Goal: Task Accomplishment & Management: Use online tool/utility

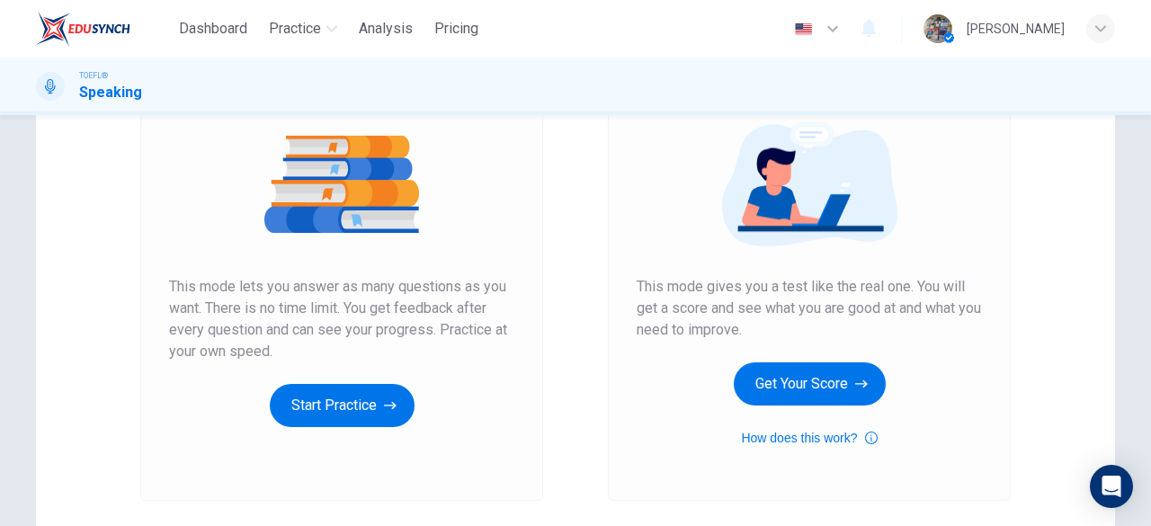
scroll to position [216, 0]
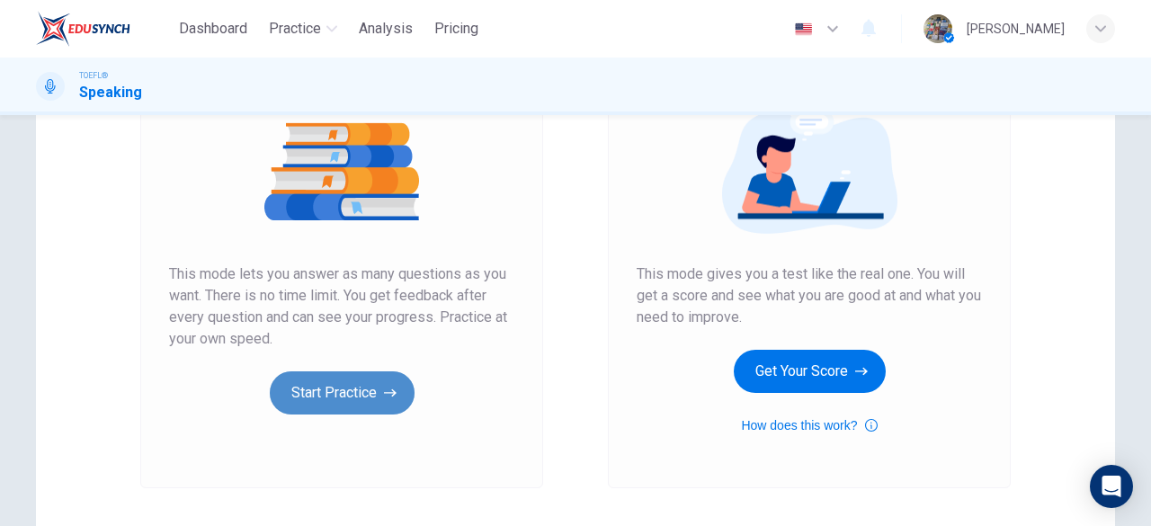
click at [340, 388] on button "Start Practice" at bounding box center [342, 392] width 145 height 43
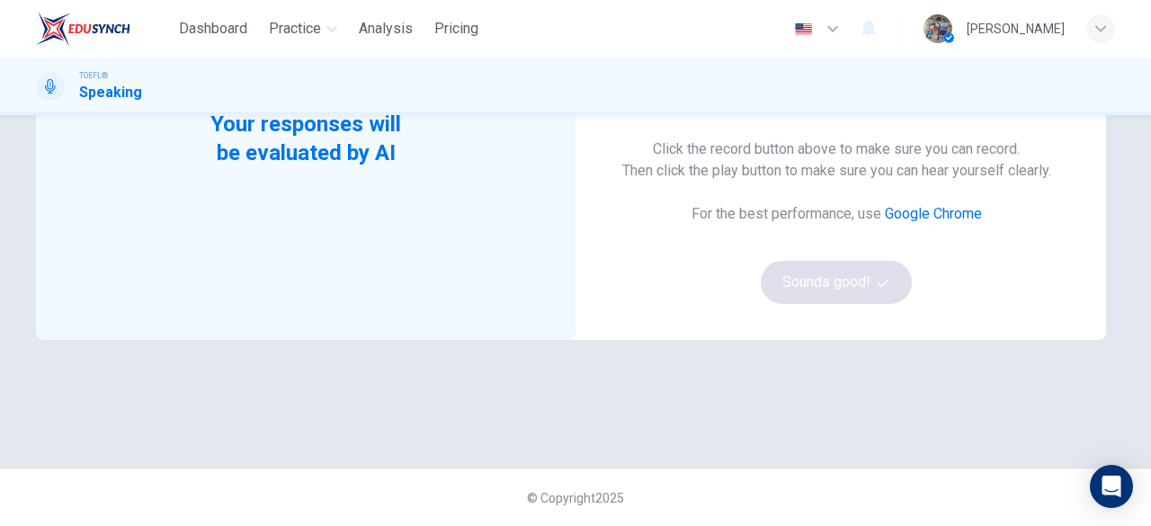
scroll to position [0, 0]
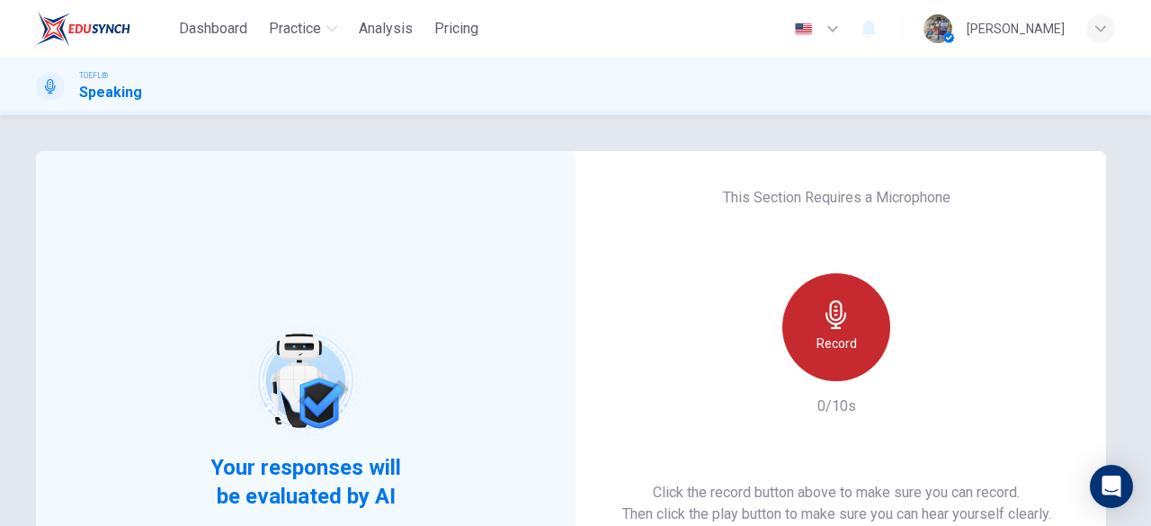
click at [836, 348] on h6 "Record" at bounding box center [836, 344] width 40 height 22
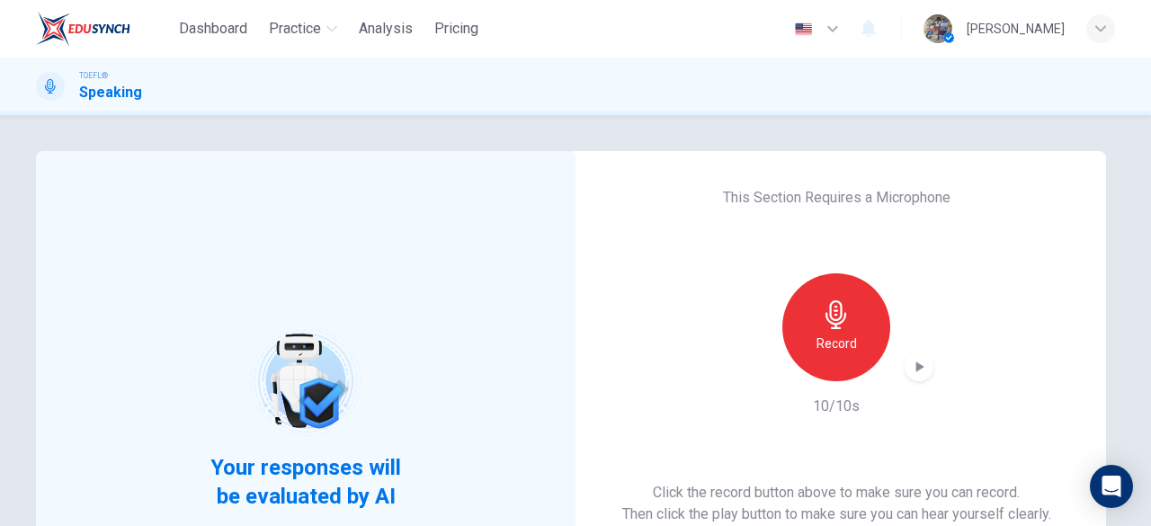
scroll to position [343, 0]
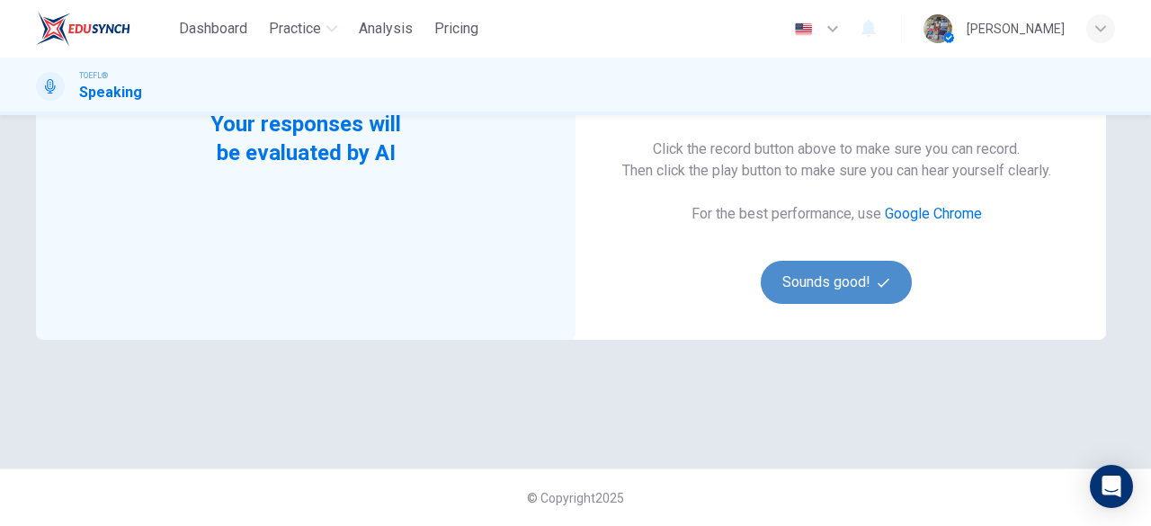
click at [780, 282] on button "Sounds good!" at bounding box center [836, 282] width 151 height 43
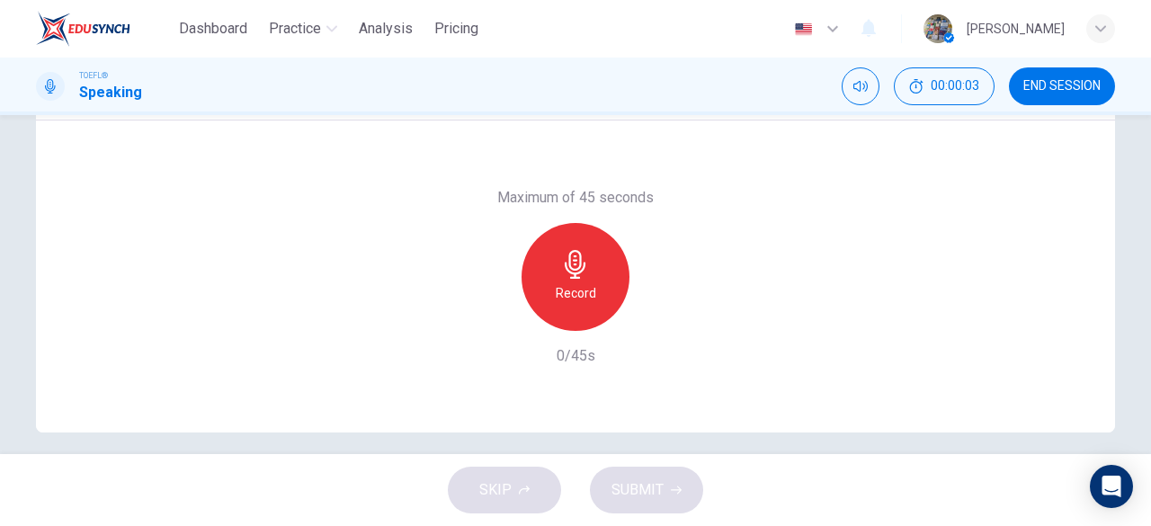
scroll to position [47, 0]
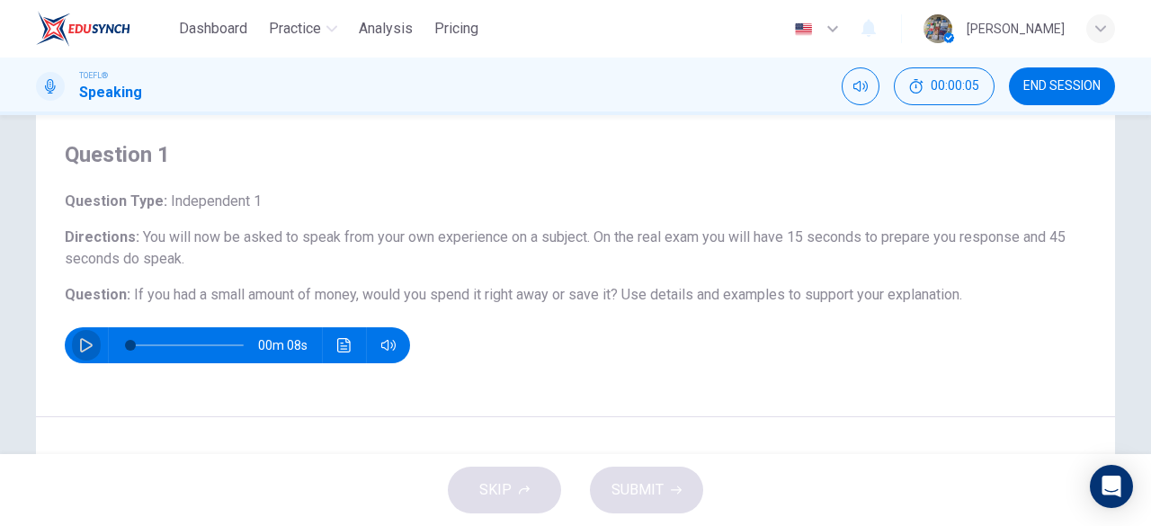
click at [85, 343] on icon "button" at bounding box center [86, 345] width 13 height 14
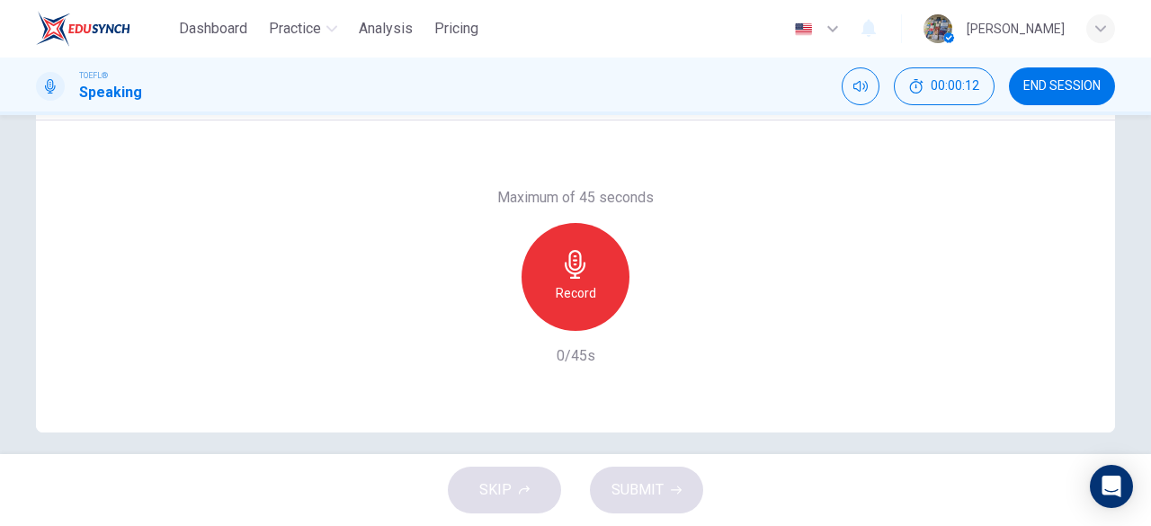
scroll to position [358, 0]
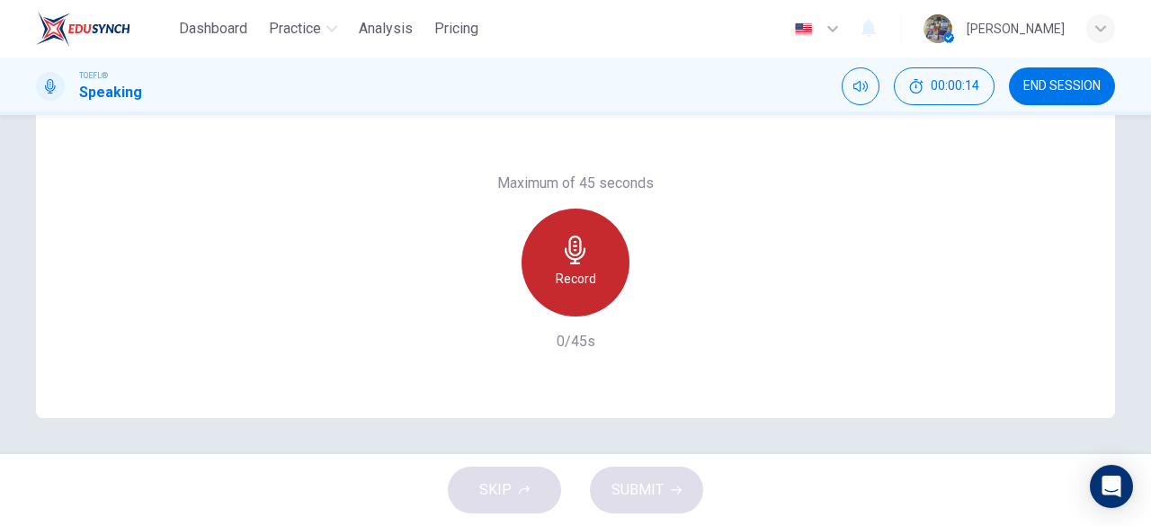
type input "0"
click at [608, 290] on div "Record" at bounding box center [575, 263] width 108 height 108
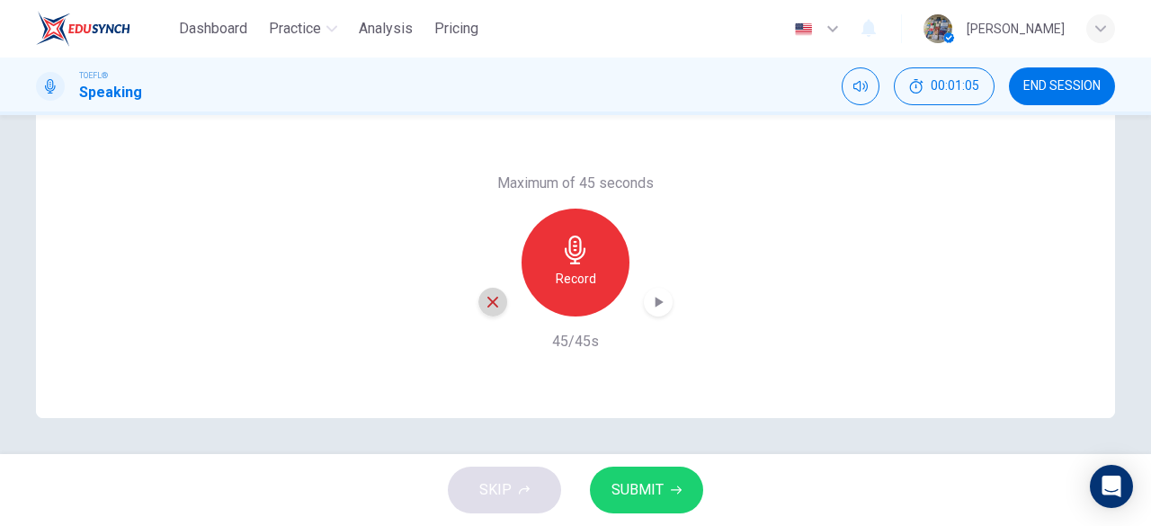
click at [492, 308] on icon "button" at bounding box center [493, 302] width 16 height 16
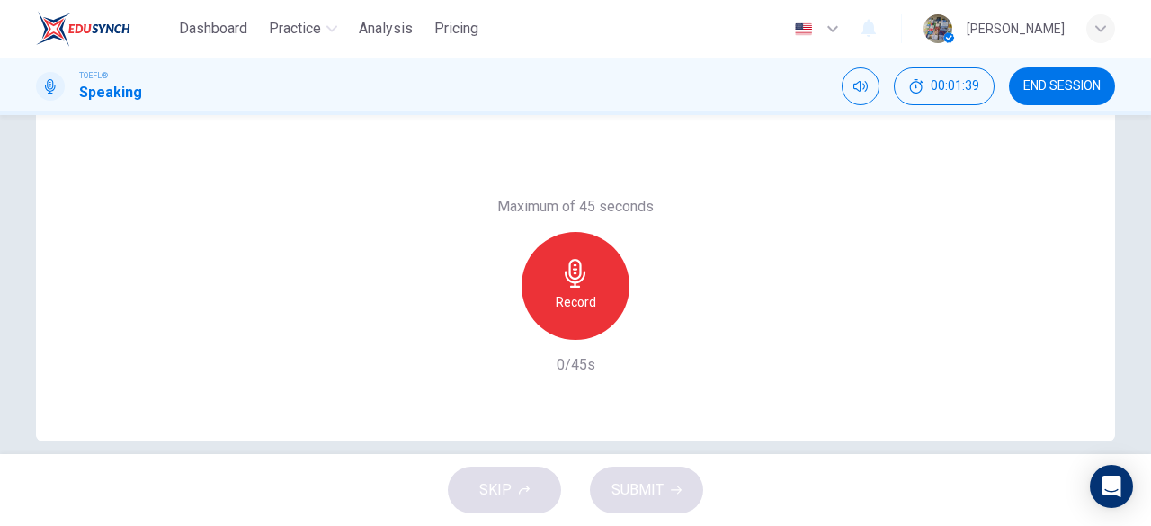
scroll to position [345, 0]
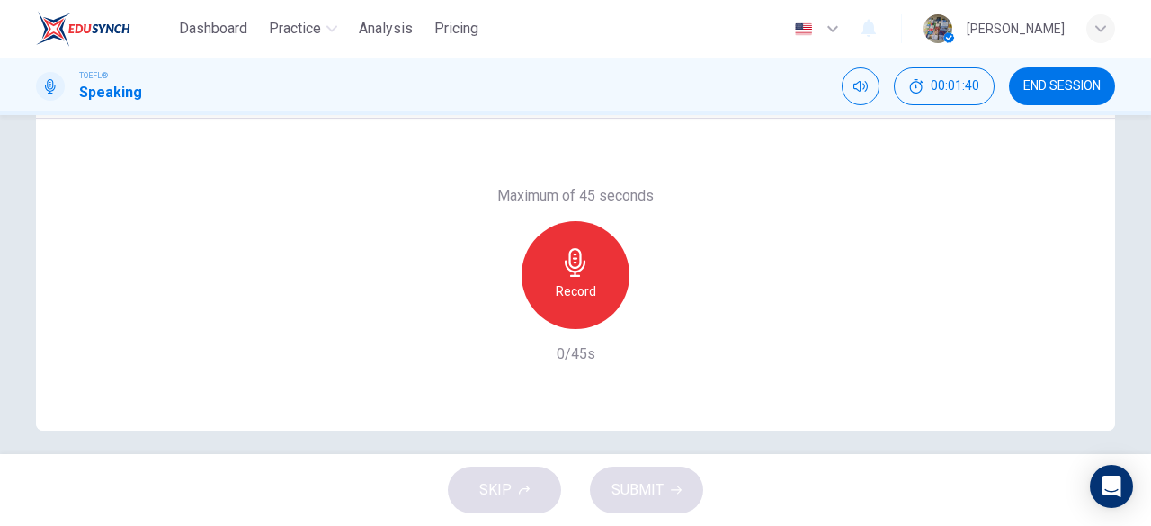
click at [595, 294] on div "Record" at bounding box center [575, 275] width 108 height 108
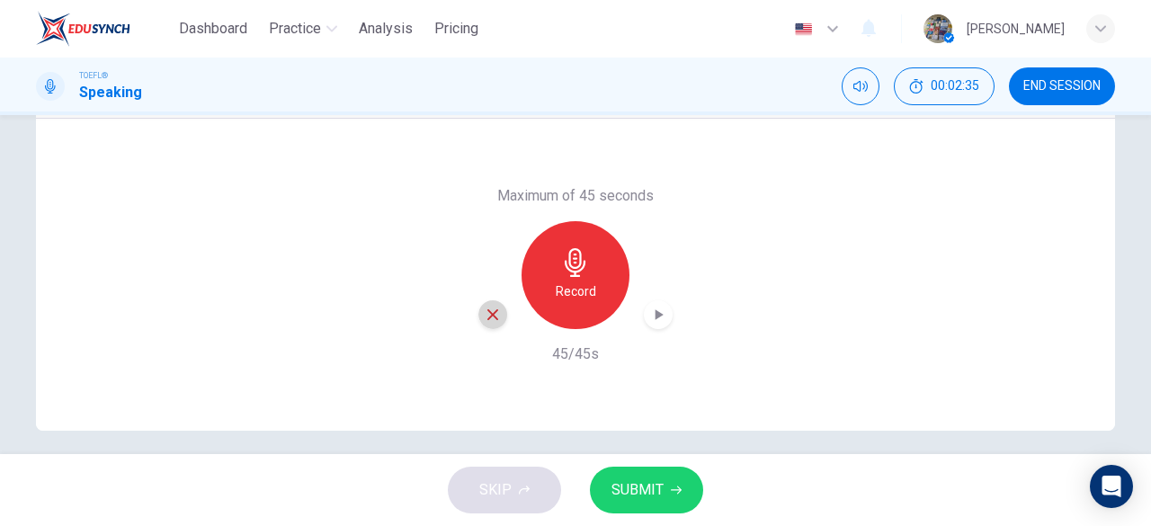
click at [494, 314] on icon "button" at bounding box center [493, 315] width 16 height 16
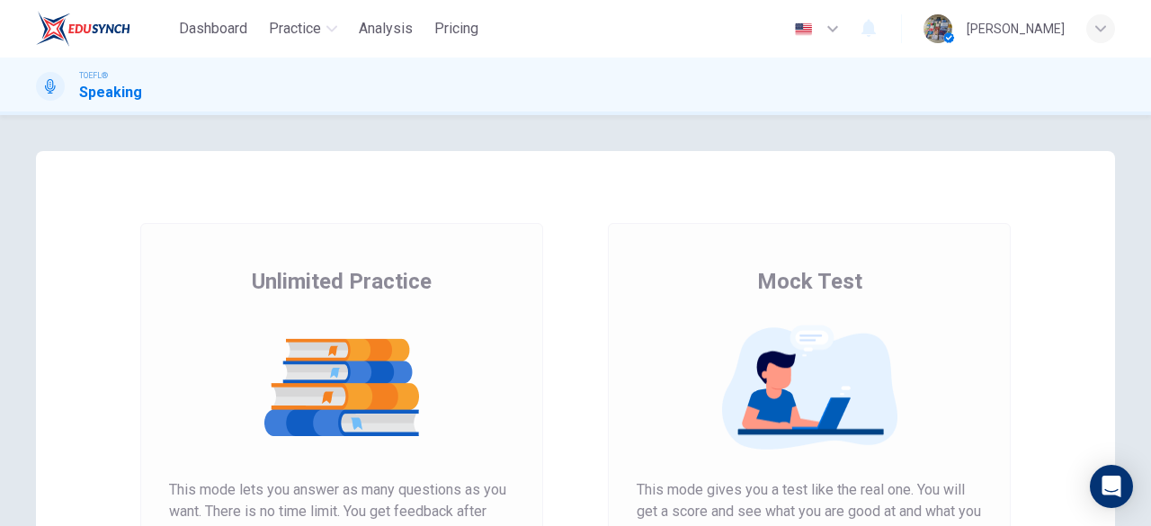
scroll to position [343, 0]
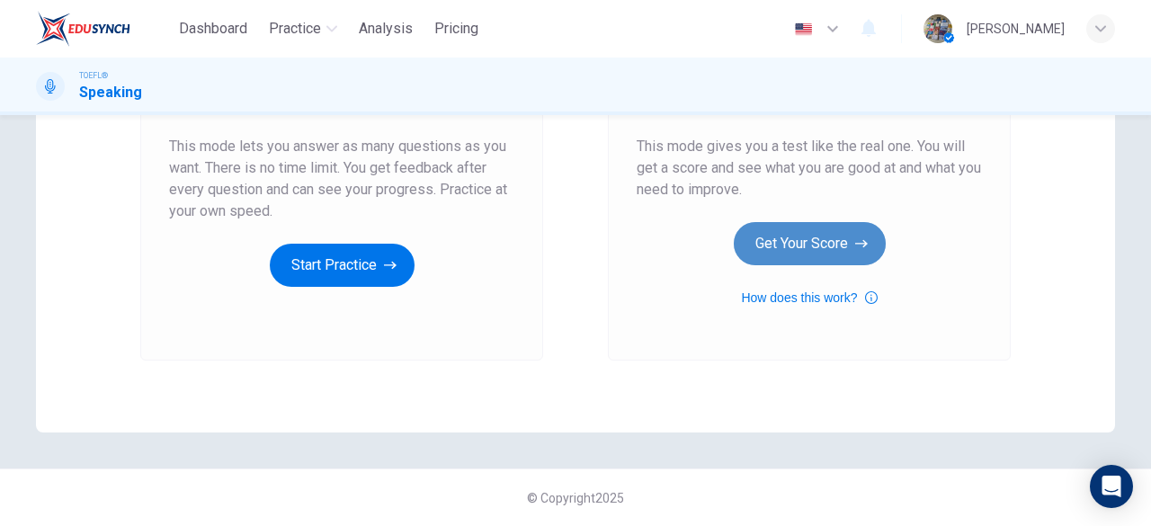
click at [798, 236] on button "Get Your Score" at bounding box center [810, 243] width 152 height 43
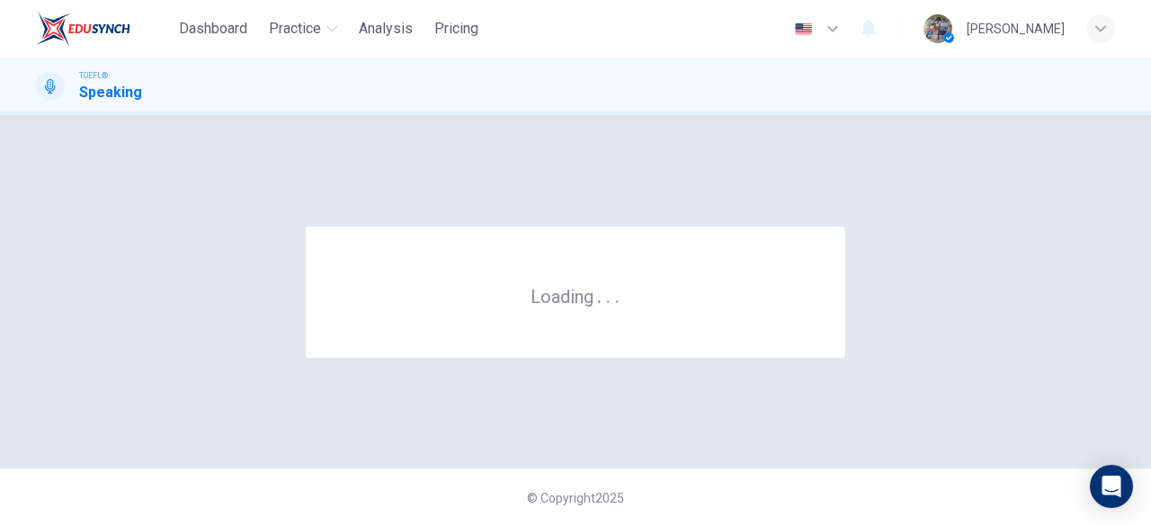
scroll to position [0, 0]
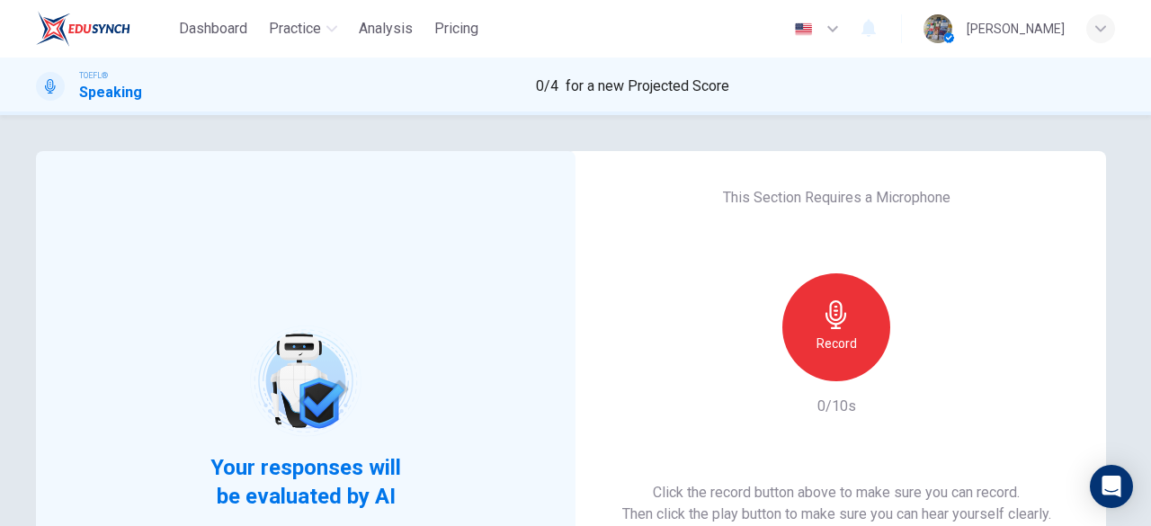
click at [1060, 299] on div "This Section Requires a Microphone Record 0/10s Click the record button above t…" at bounding box center [835, 417] width 539 height 532
drag, startPoint x: 1060, startPoint y: 299, endPoint x: 790, endPoint y: 292, distance: 269.8
click at [790, 292] on div "This Section Requires a Microphone Record 0/10s Click the record button above t…" at bounding box center [835, 417] width 539 height 532
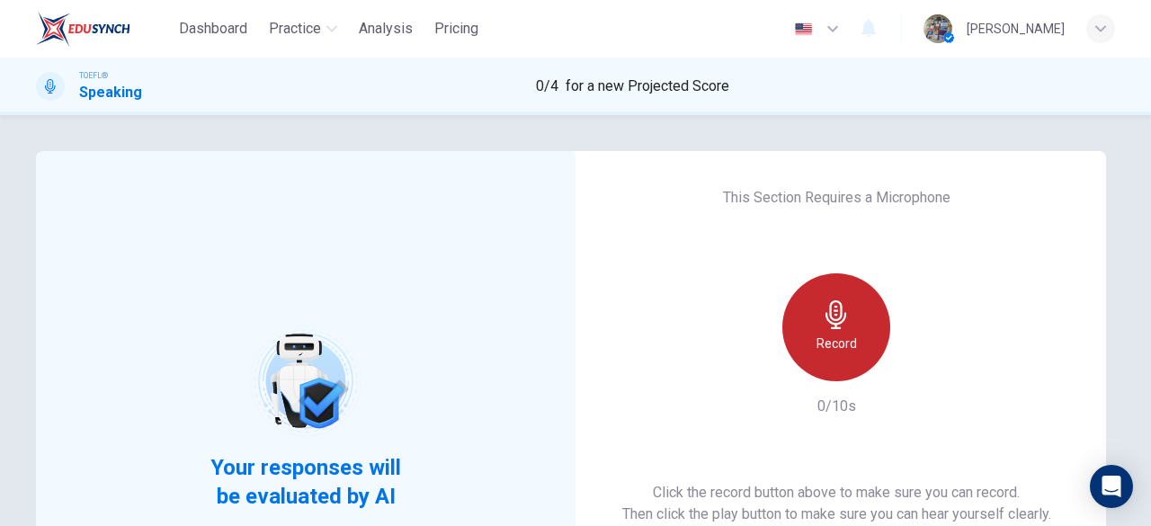
click at [790, 292] on div "Record" at bounding box center [836, 327] width 108 height 108
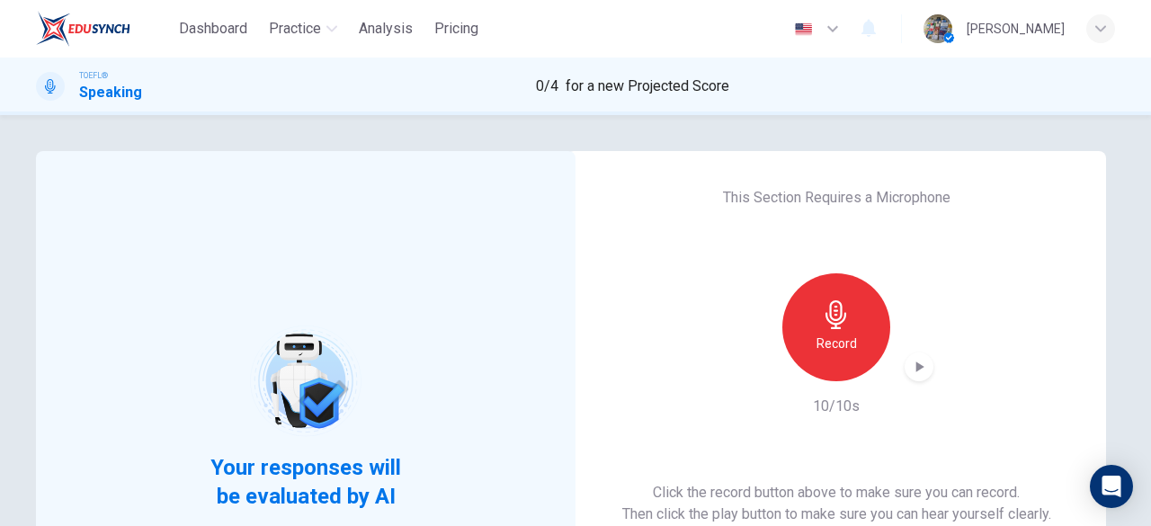
scroll to position [343, 0]
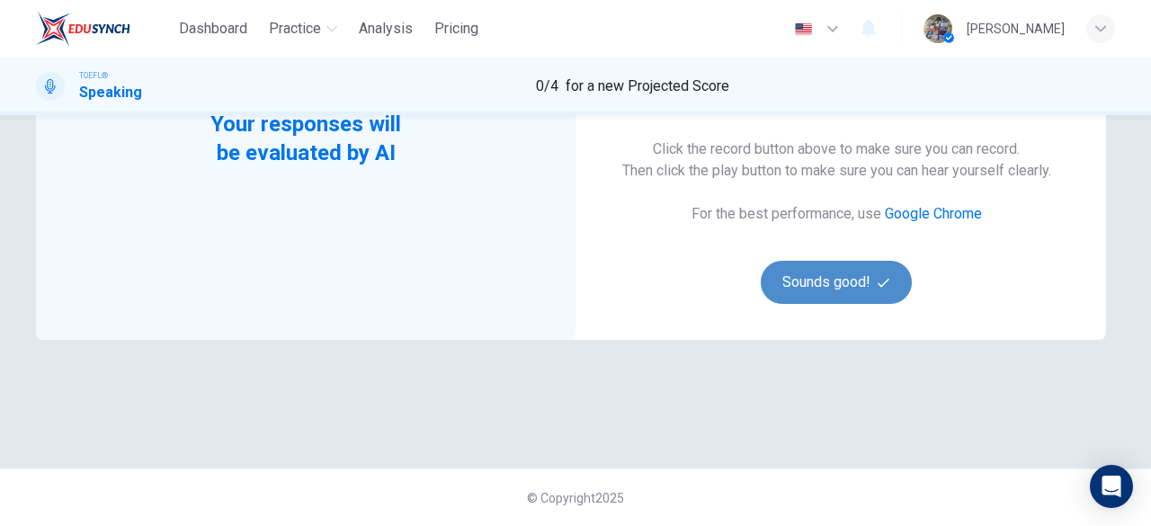
click at [818, 263] on button "Sounds good!" at bounding box center [836, 282] width 151 height 43
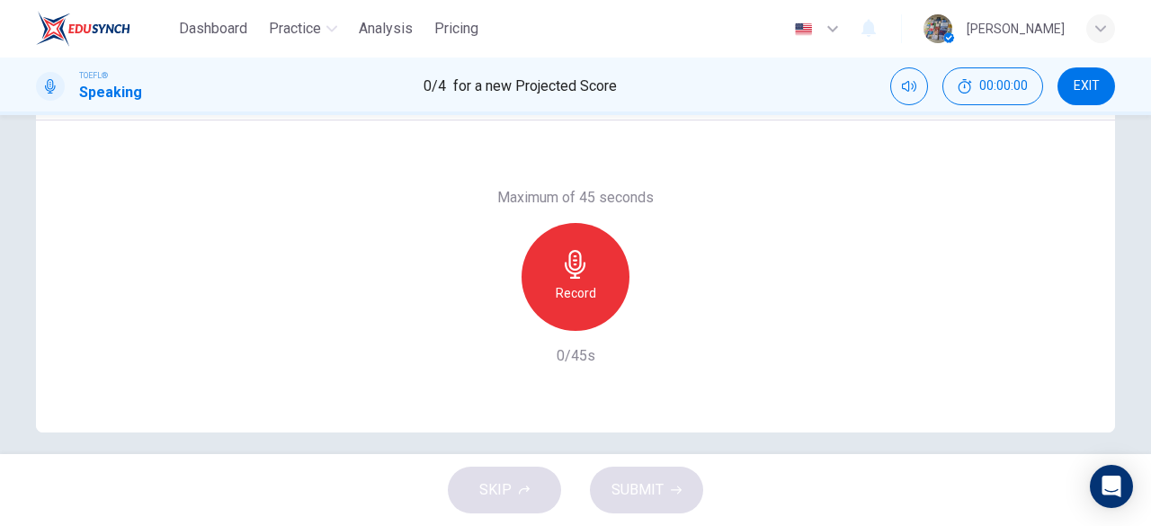
click at [818, 263] on div "Maximum of 45 seconds Record 0/45s" at bounding box center [575, 276] width 1079 height 312
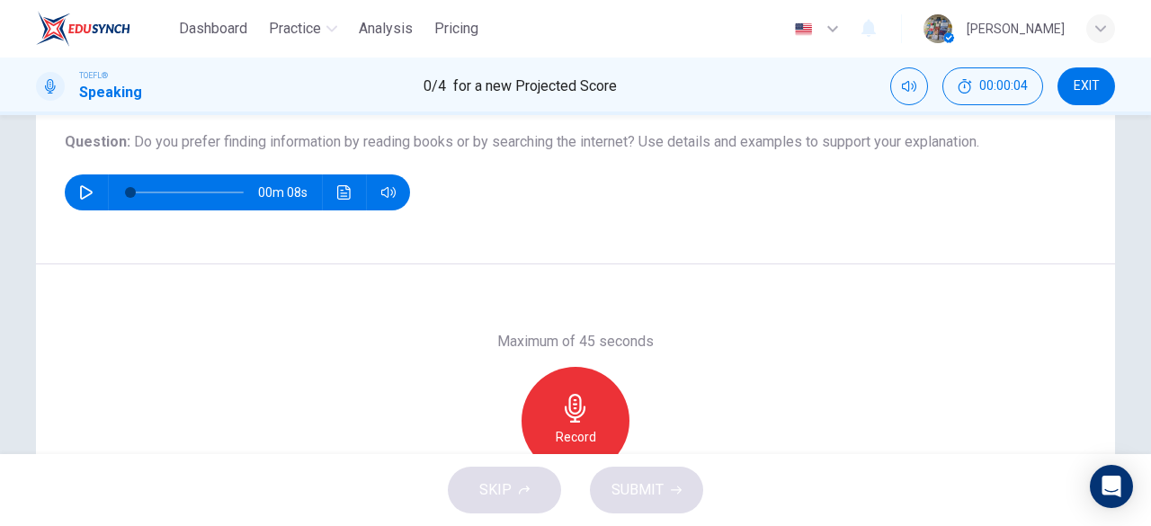
scroll to position [164, 0]
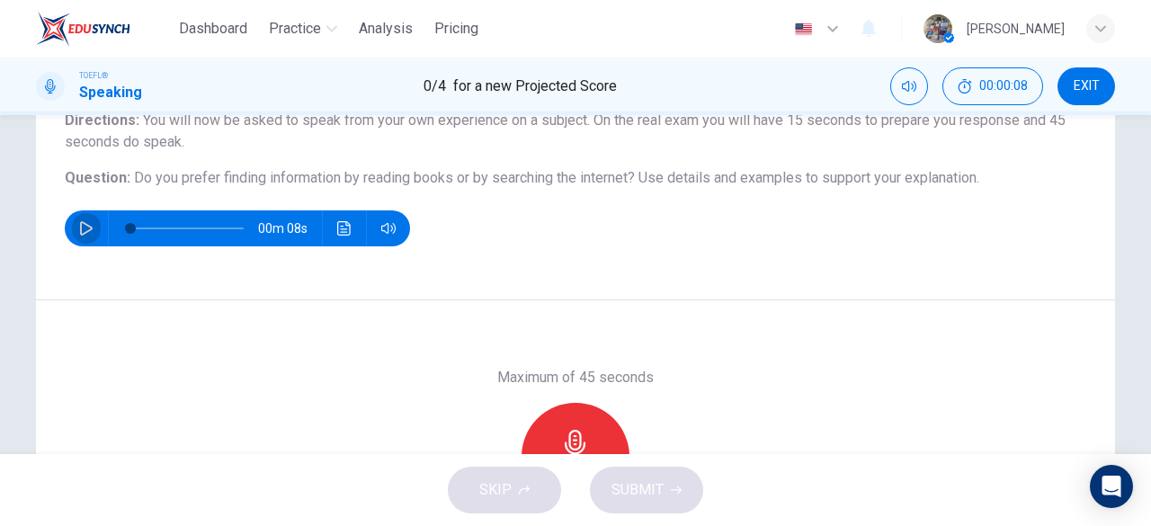
click at [79, 227] on icon "button" at bounding box center [86, 228] width 14 height 14
type input "0"
click at [592, 420] on div "Record" at bounding box center [575, 457] width 108 height 108
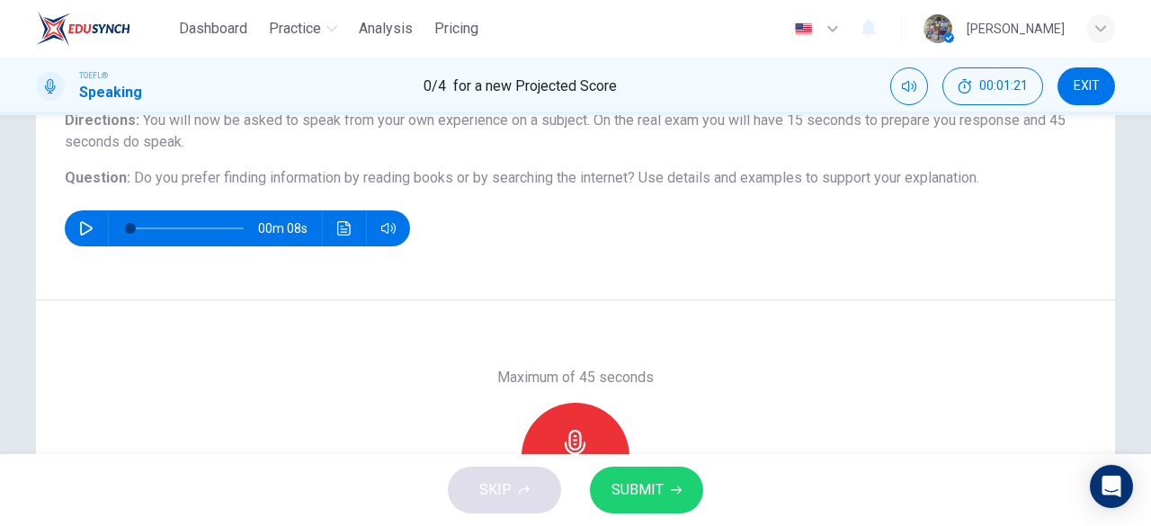
click at [975, 143] on h6 "Directions : You will now be asked to speak from your own experience on a subje…" at bounding box center [575, 131] width 1021 height 43
click at [656, 471] on button "SUBMIT" at bounding box center [646, 490] width 113 height 47
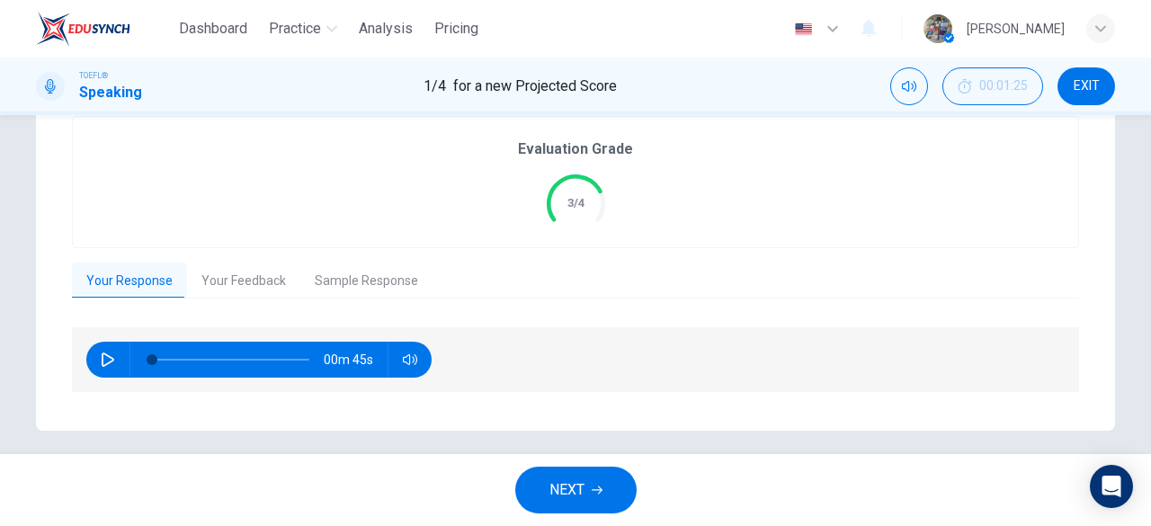
scroll to position [377, 0]
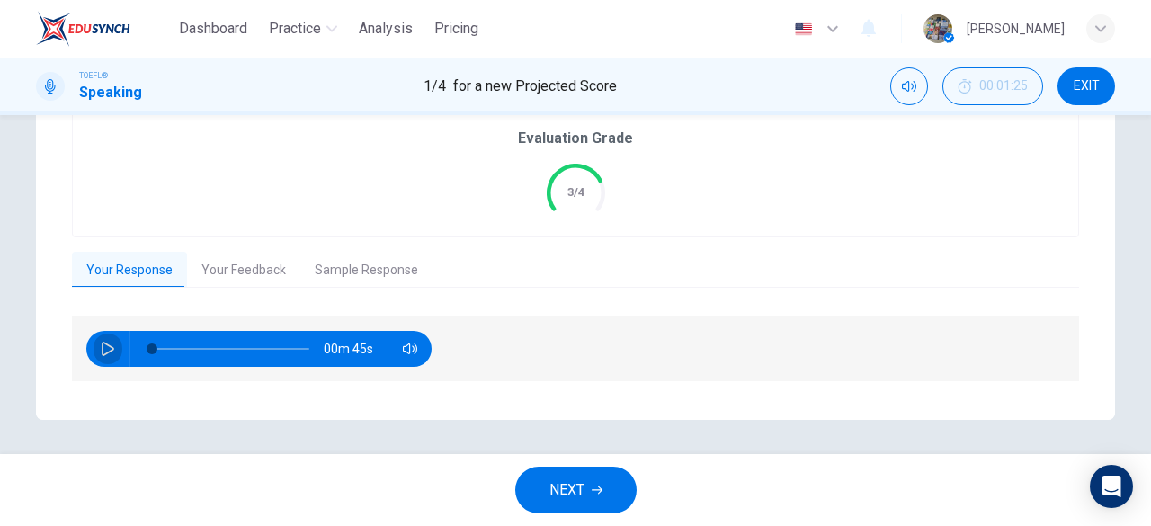
click at [101, 356] on button "button" at bounding box center [108, 349] width 29 height 36
click at [652, 174] on div "Evaluation Grade 3/4" at bounding box center [575, 171] width 1005 height 130
type input "73"
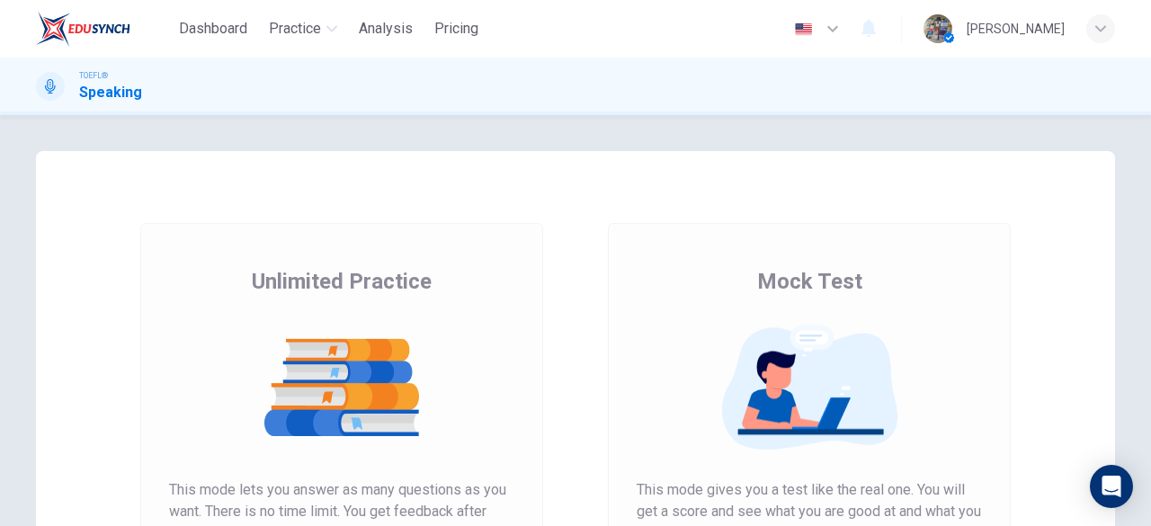
scroll to position [343, 0]
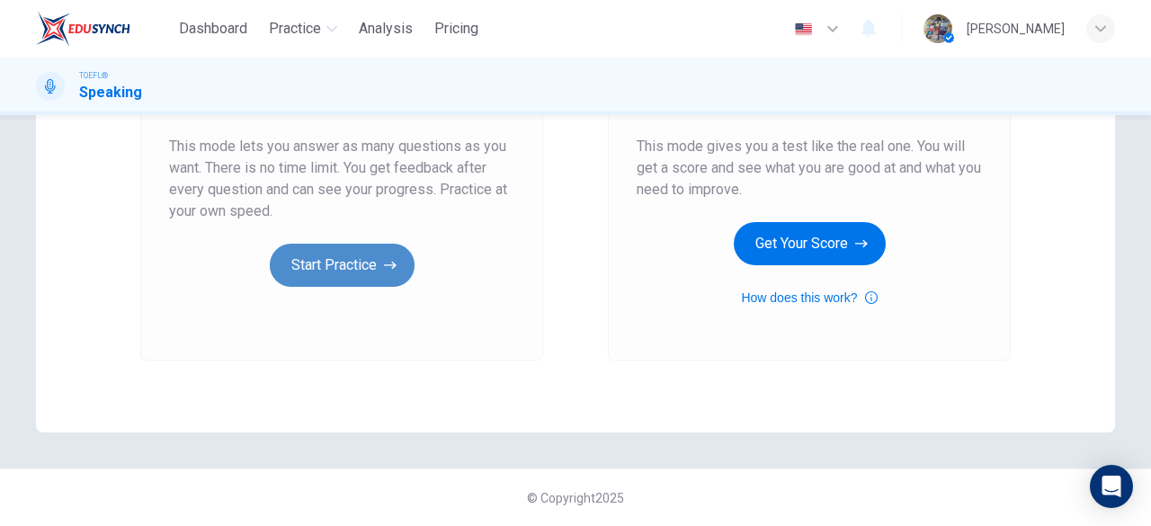
click at [384, 268] on icon "button" at bounding box center [390, 265] width 13 height 18
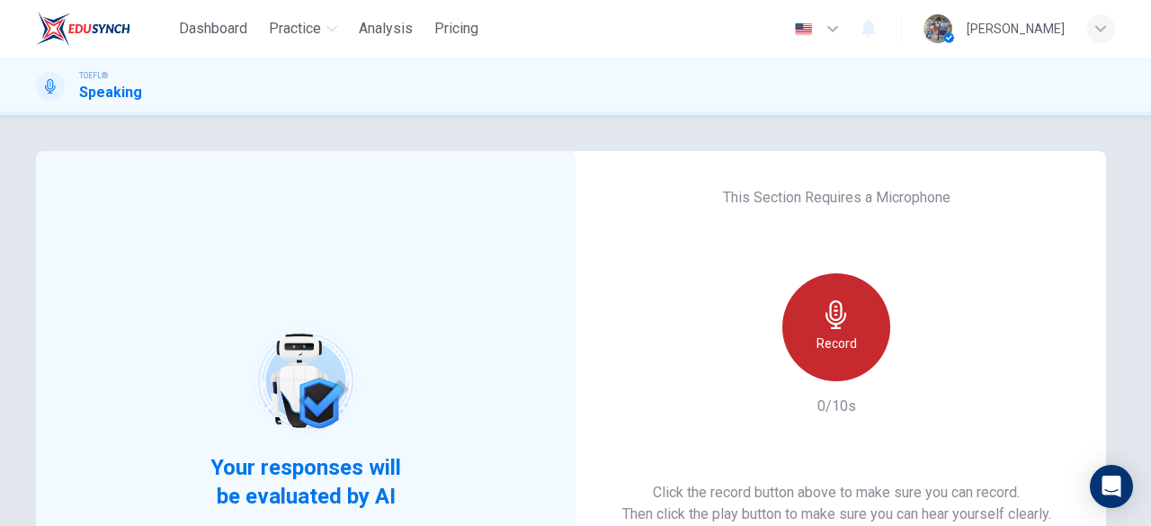
click at [825, 321] on icon "button" at bounding box center [835, 314] width 21 height 29
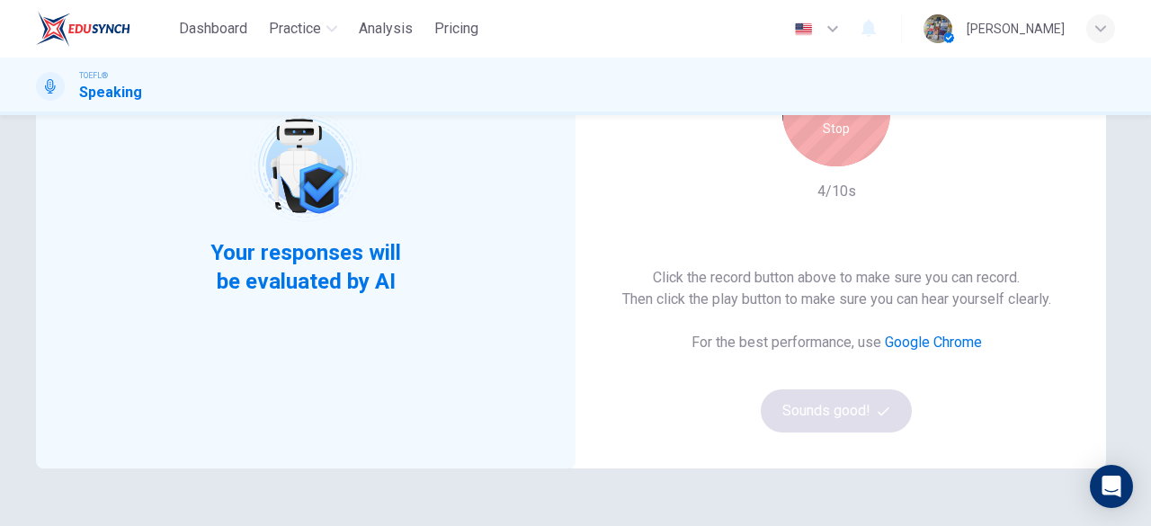
scroll to position [216, 0]
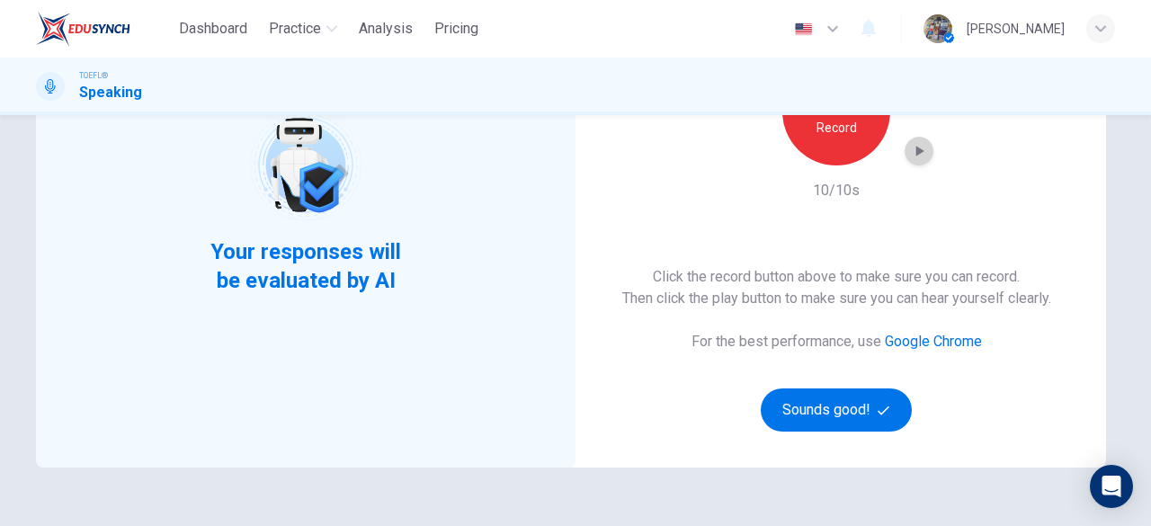
click at [910, 157] on icon "button" at bounding box center [919, 151] width 18 height 18
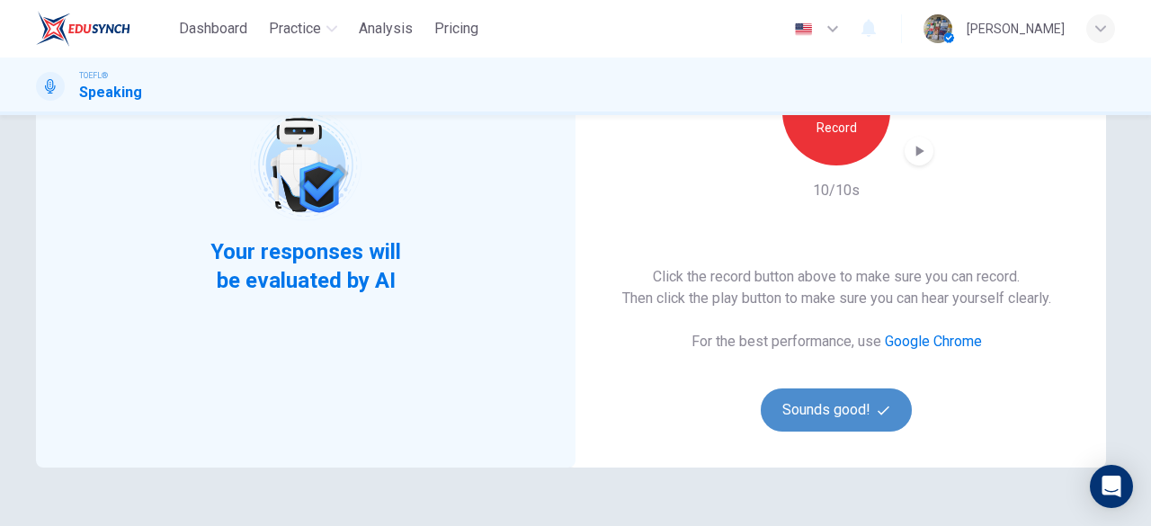
click at [820, 422] on button "Sounds good!" at bounding box center [836, 409] width 151 height 43
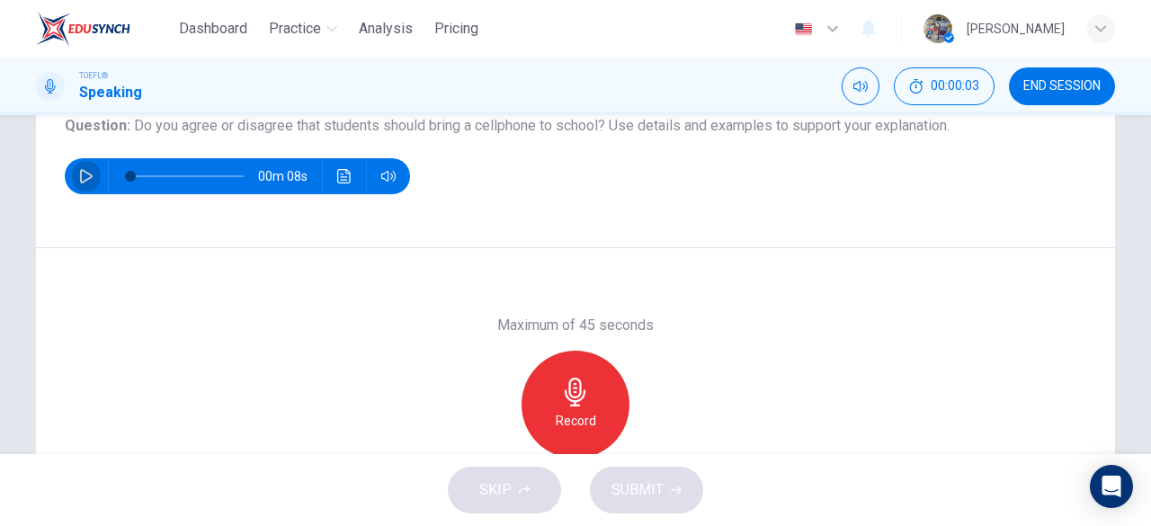
click at [72, 176] on button "button" at bounding box center [86, 176] width 29 height 36
type input "0"
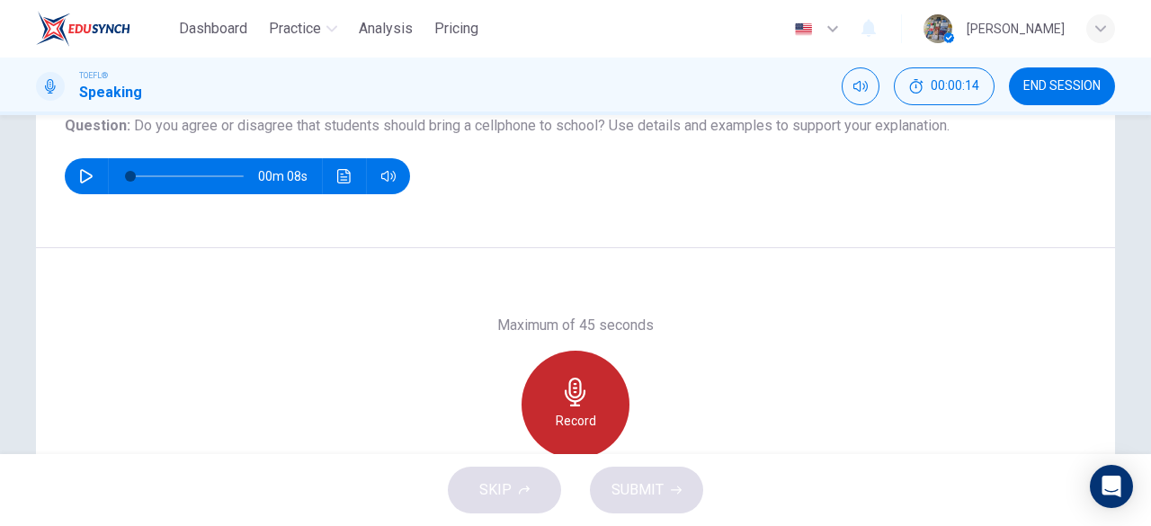
click at [555, 407] on div "Record" at bounding box center [575, 405] width 108 height 108
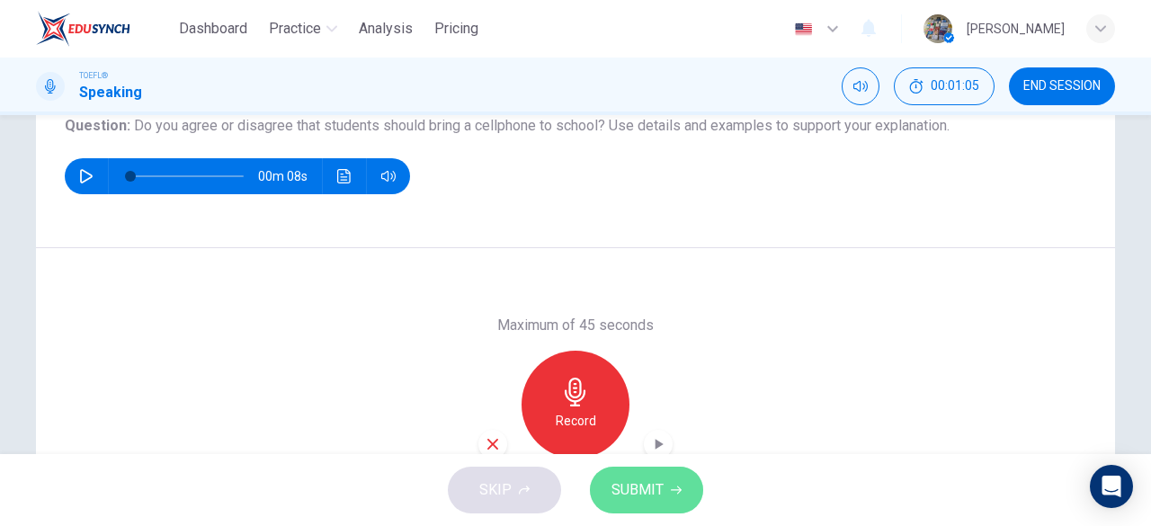
click at [651, 476] on button "SUBMIT" at bounding box center [646, 490] width 113 height 47
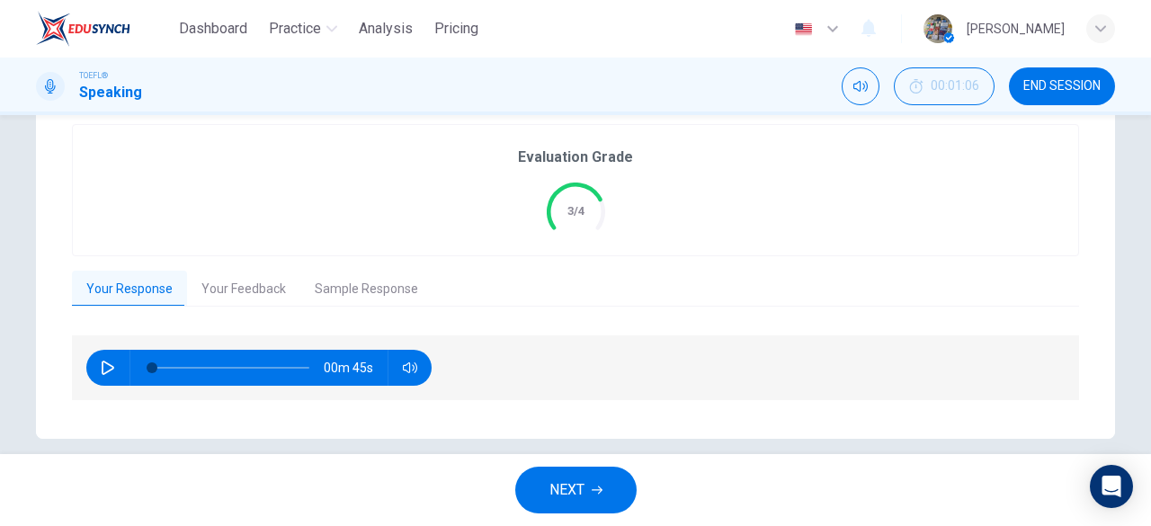
scroll to position [61, 0]
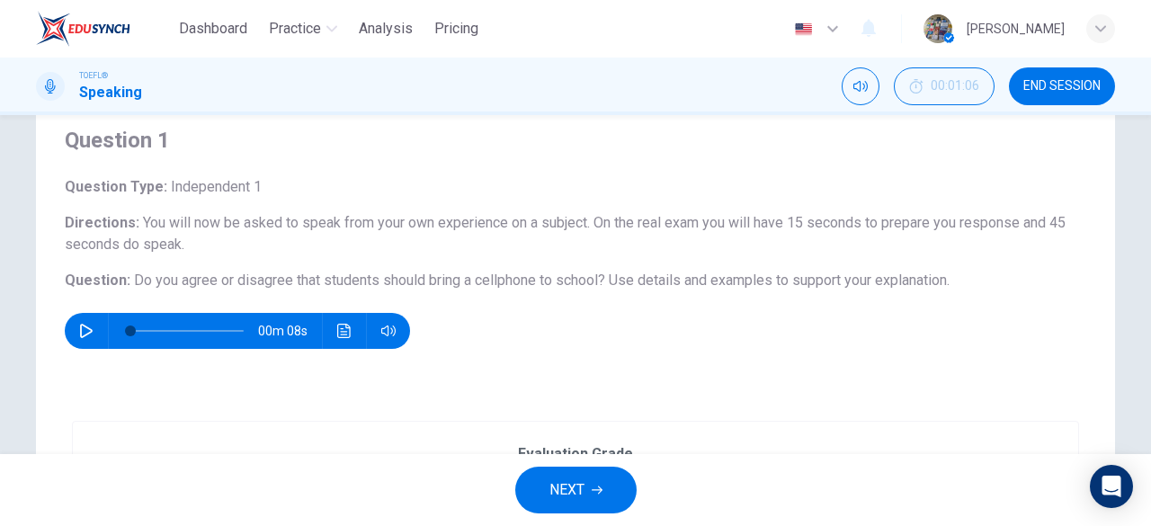
click at [718, 149] on h4 "Question 1" at bounding box center [575, 140] width 1021 height 29
